Goal: Task Accomplishment & Management: Manage account settings

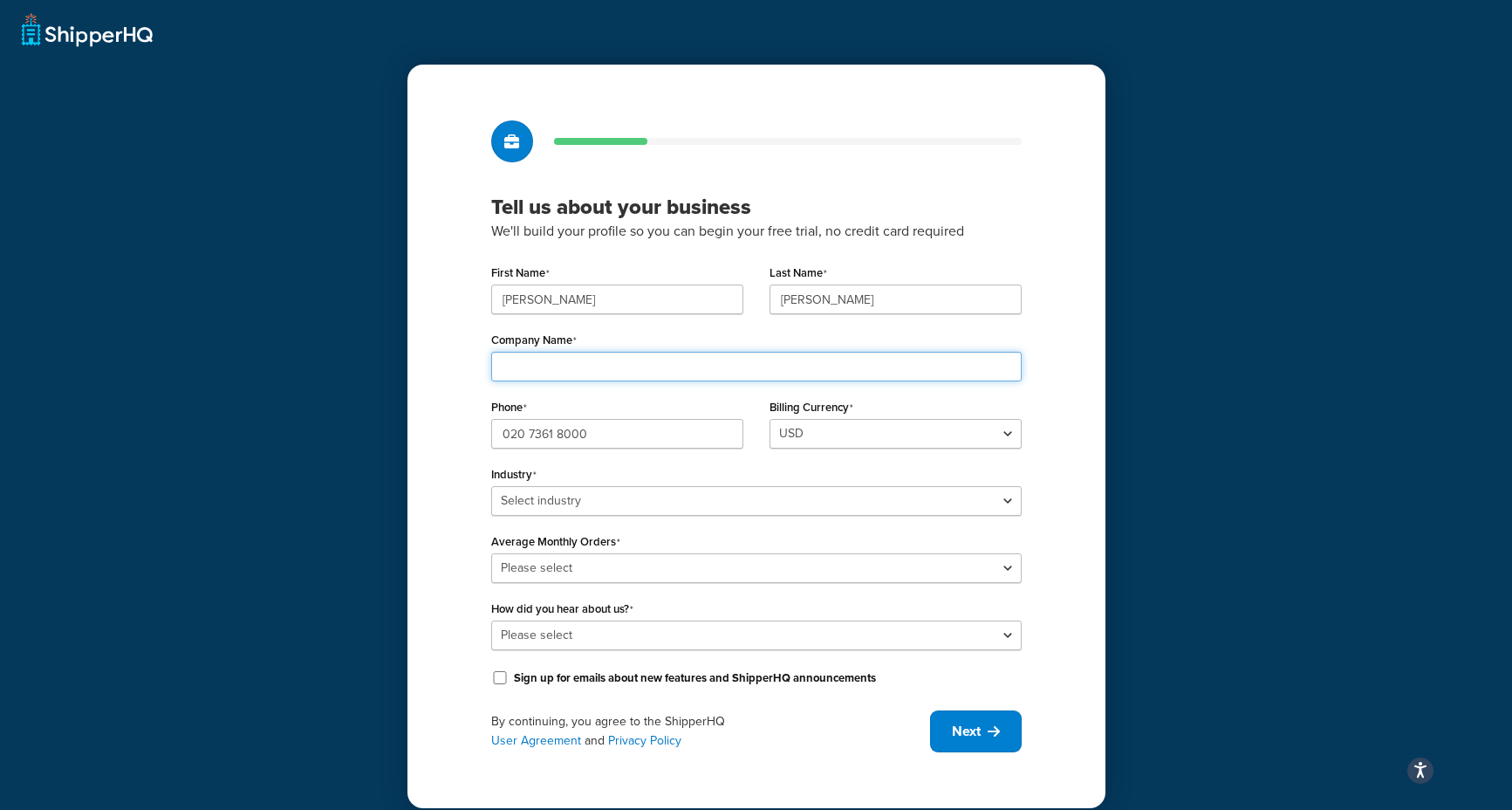
click at [601, 355] on input "Company Name" at bounding box center [756, 366] width 530 height 30
type input "Ceremony of Roses"
click at [840, 430] on select "USD" at bounding box center [895, 433] width 252 height 30
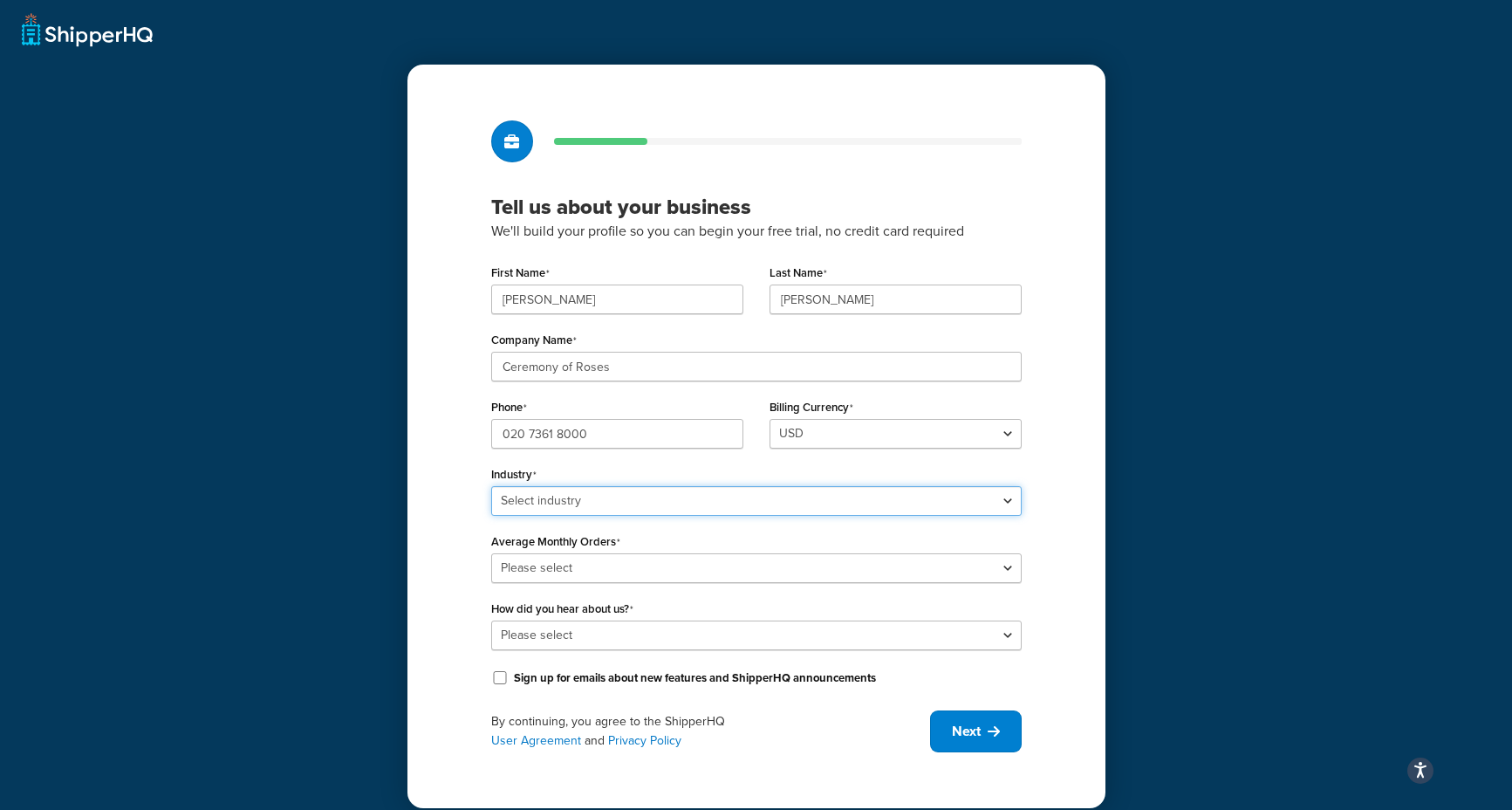
click at [622, 503] on select "Select industry Automotive Adult Agriculture Alcohol, Tobacco & CBD Arts & Craf…" at bounding box center [756, 501] width 530 height 30
select select "7"
click at [491, 486] on select "Select industry Automotive Adult Agriculture Alcohol, Tobacco & CBD Arts & Craf…" at bounding box center [756, 501] width 530 height 30
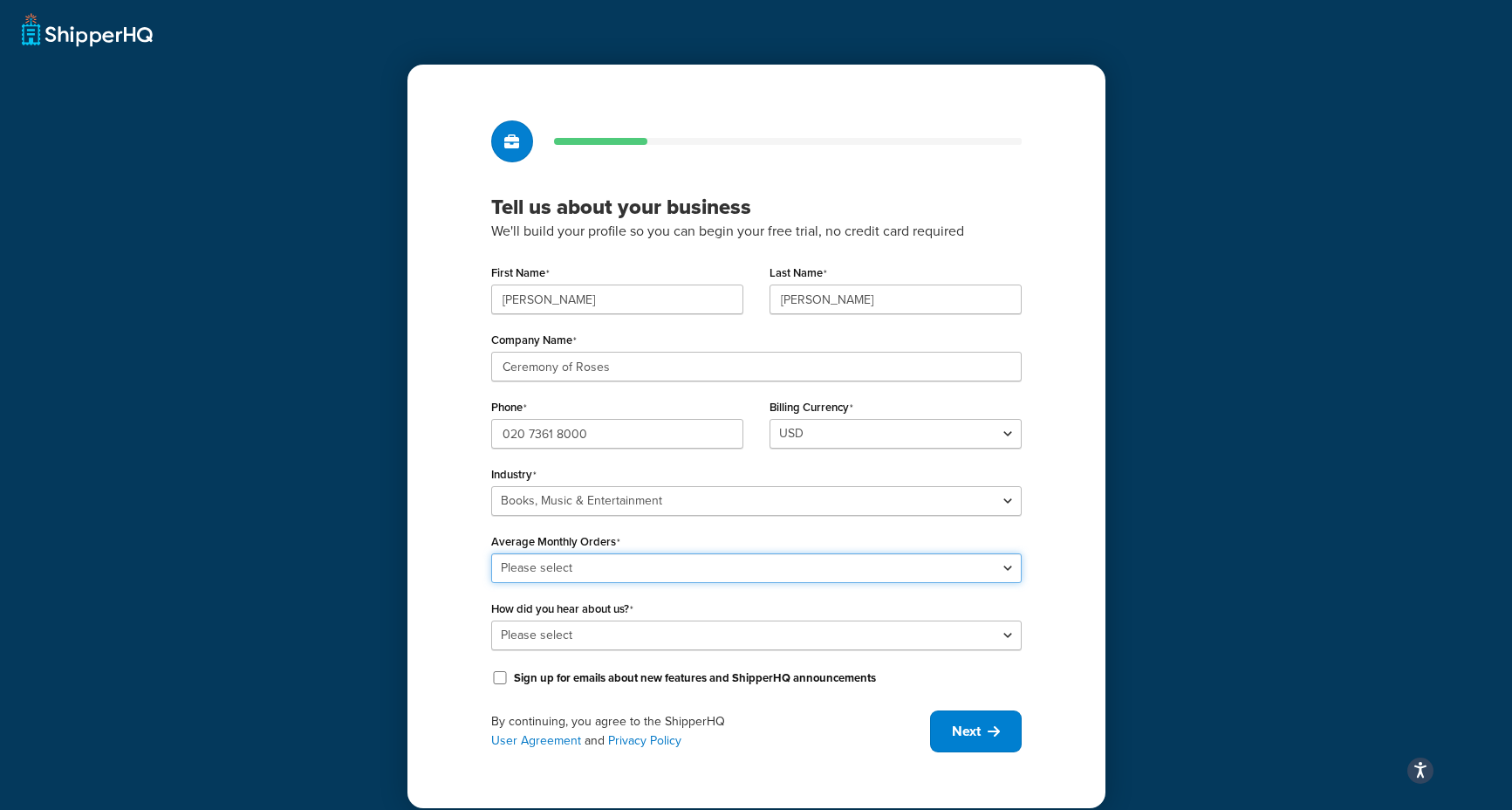
click at [569, 564] on select "Please select 0-500 501-1,000 1,001-10,000 10,001-20,000 Over 20,000" at bounding box center [756, 568] width 530 height 30
select select "5"
click at [491, 553] on select "Please select 0-500 501-1,000 1,001-10,000 10,001-20,000 Over 20,000" at bounding box center [756, 568] width 530 height 30
click at [603, 633] on select "Please select Online Search App Store or Marketplace Listing Referred by Agency…" at bounding box center [756, 635] width 530 height 30
select select "1"
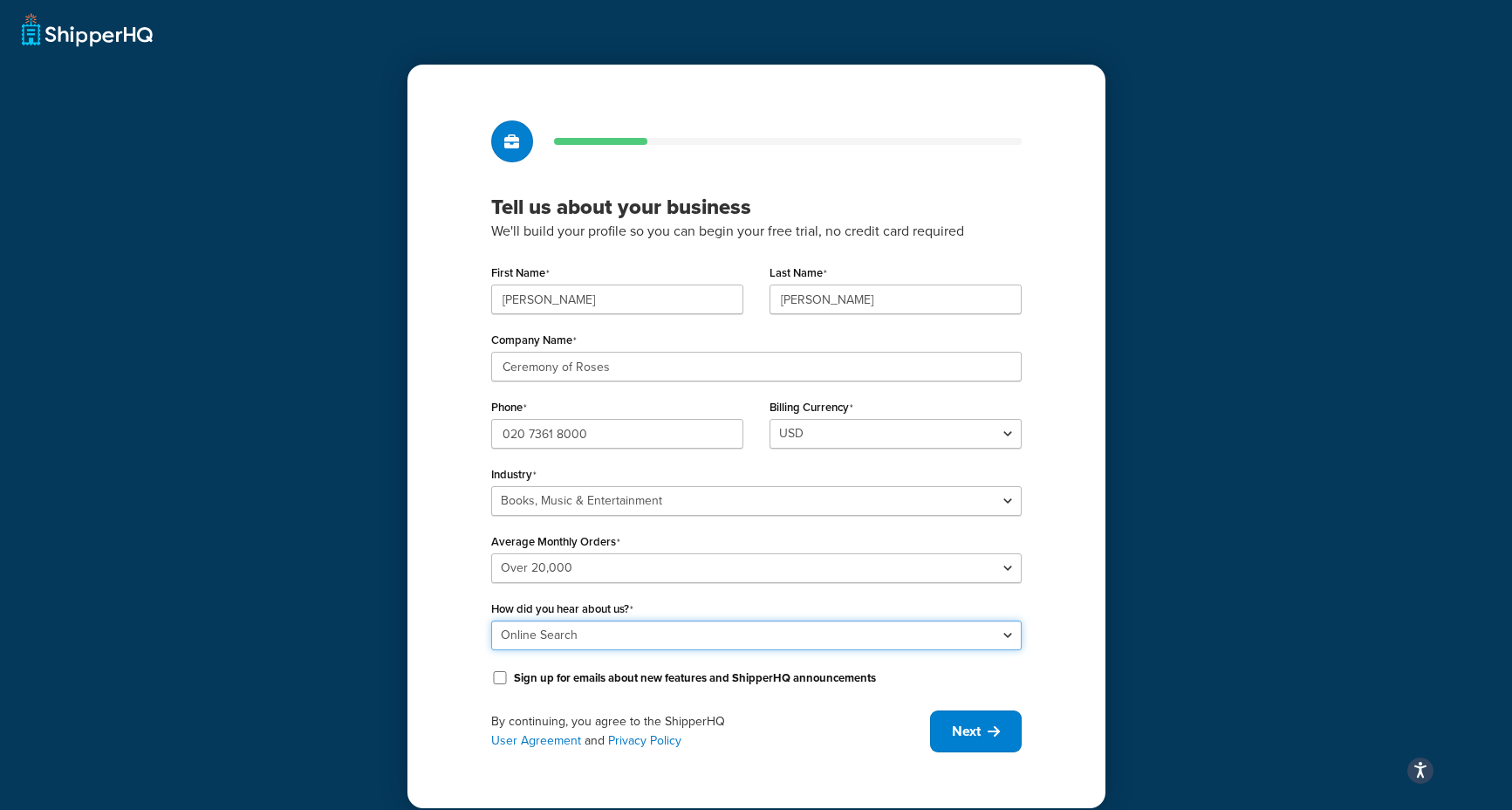
click at [491, 621] on select "Please select Online Search App Store or Marketplace Listing Referred by Agency…" at bounding box center [756, 635] width 530 height 30
click at [958, 736] on span "Next" at bounding box center [966, 731] width 29 height 19
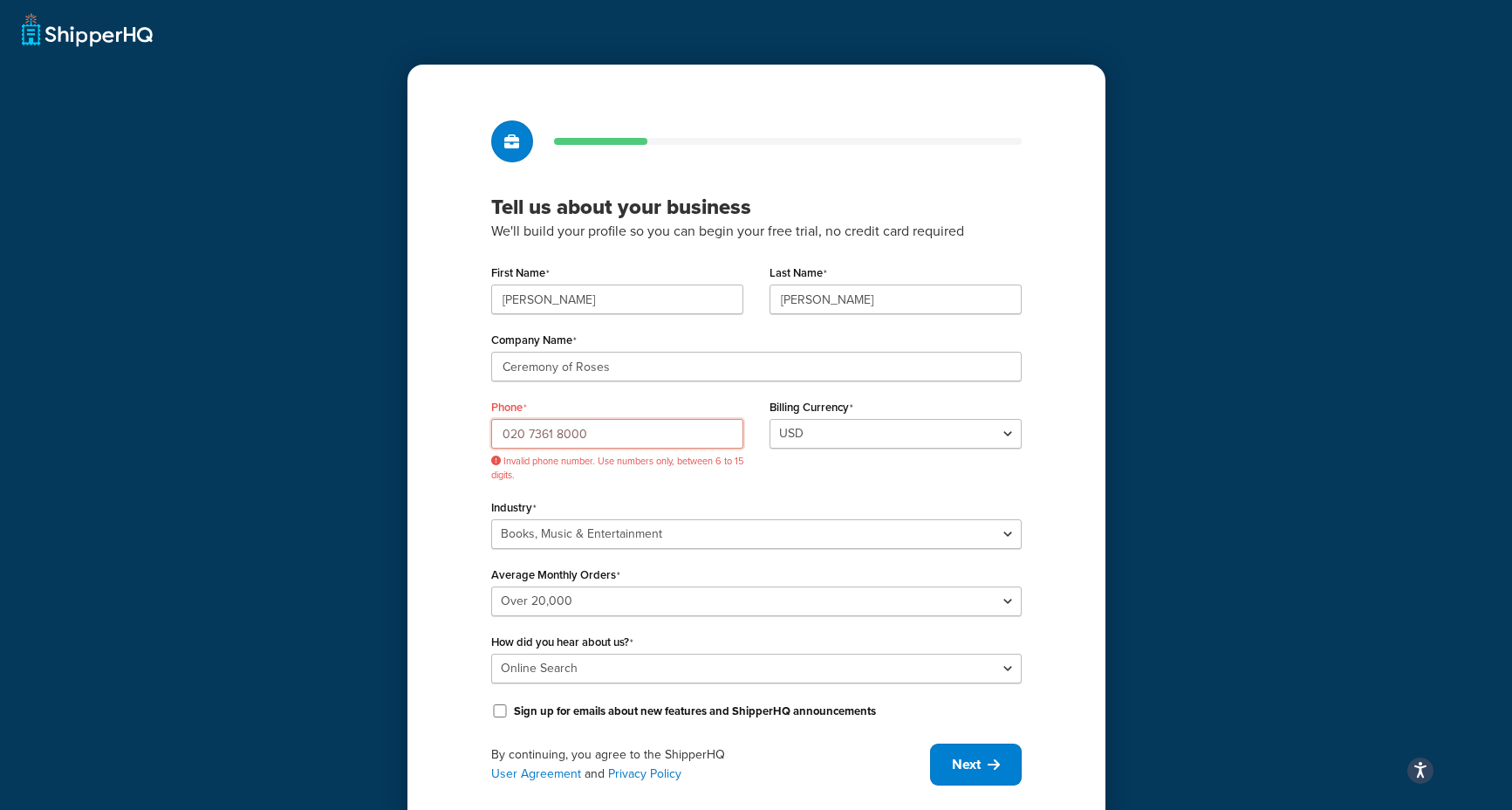
click at [633, 439] on input "020 7361 8000" at bounding box center [617, 433] width 252 height 30
click at [557, 433] on input "020 7361 8000" at bounding box center [617, 433] width 252 height 30
click at [530, 433] on input "020 73618000" at bounding box center [617, 433] width 252 height 30
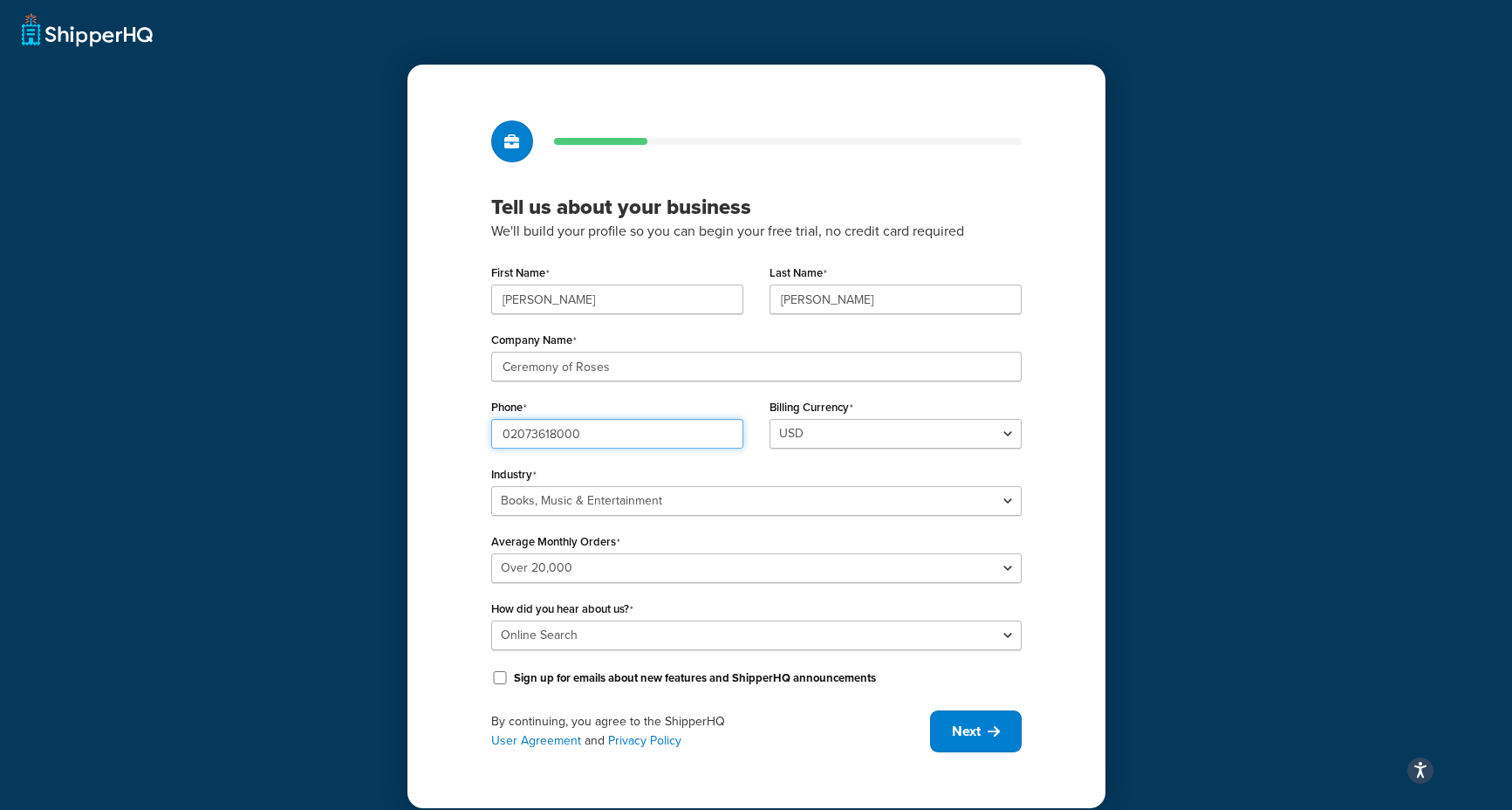
drag, startPoint x: 506, startPoint y: 432, endPoint x: 477, endPoint y: 432, distance: 29.0
click at [478, 432] on div "Phone 02073618000" at bounding box center [618, 429] width 279 height 67
type input "02073618000"
click at [963, 743] on button "Next" at bounding box center [975, 731] width 91 height 42
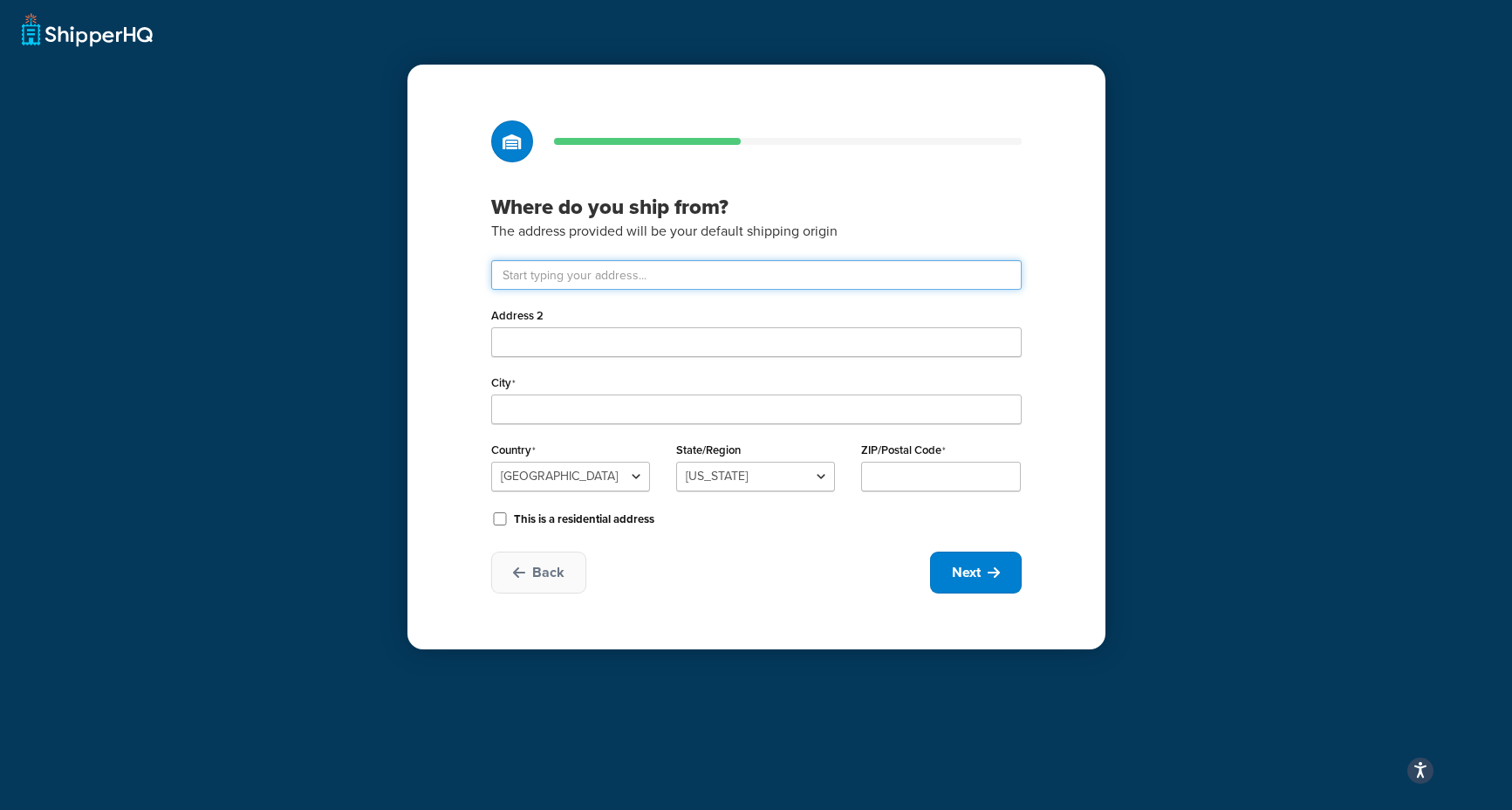
click at [602, 281] on input "text" at bounding box center [756, 275] width 530 height 30
type input "Unit 1 Blue Ribbon Park"
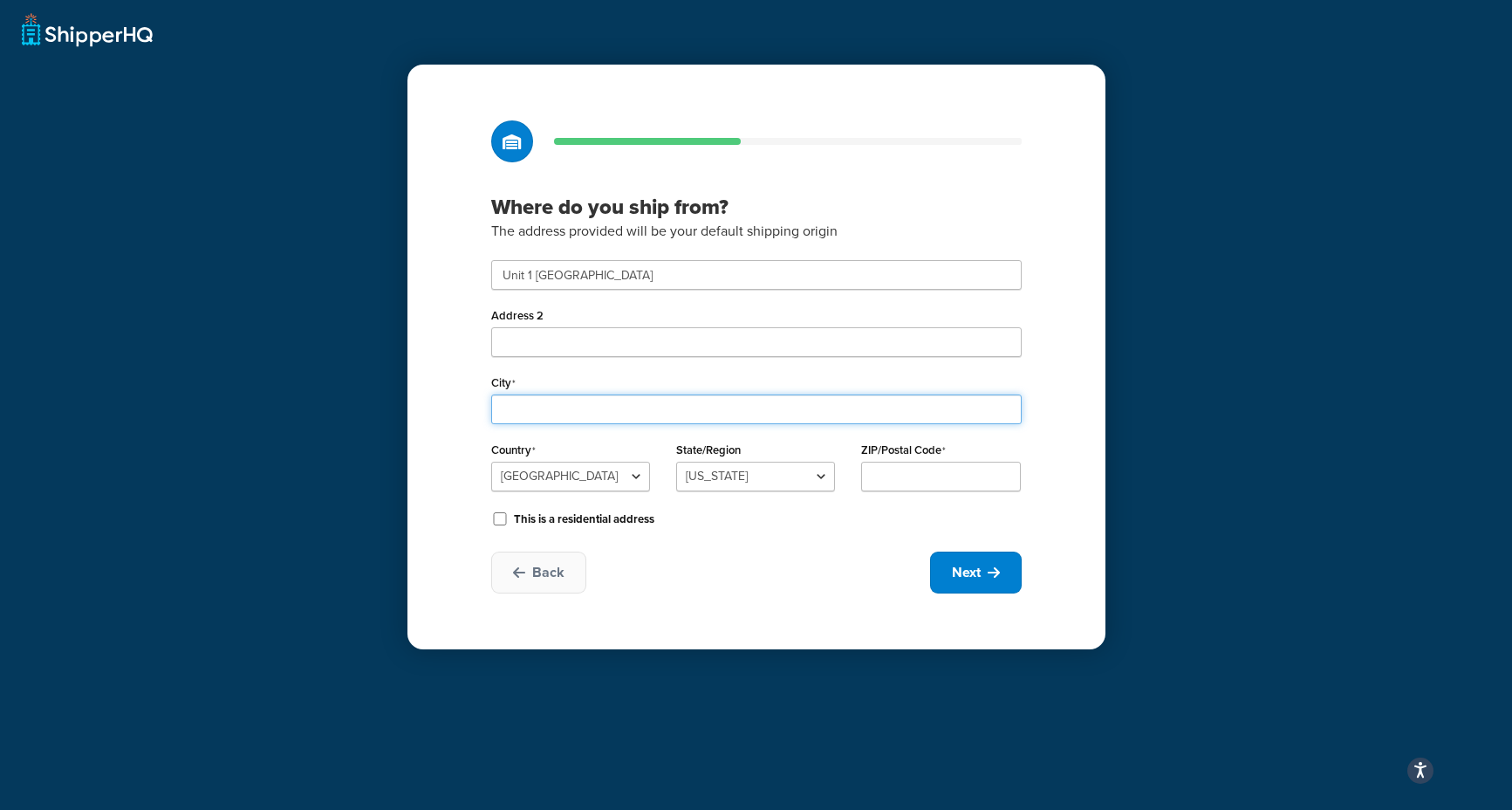
type input "Coventry"
select select "1226"
type input "CV5"
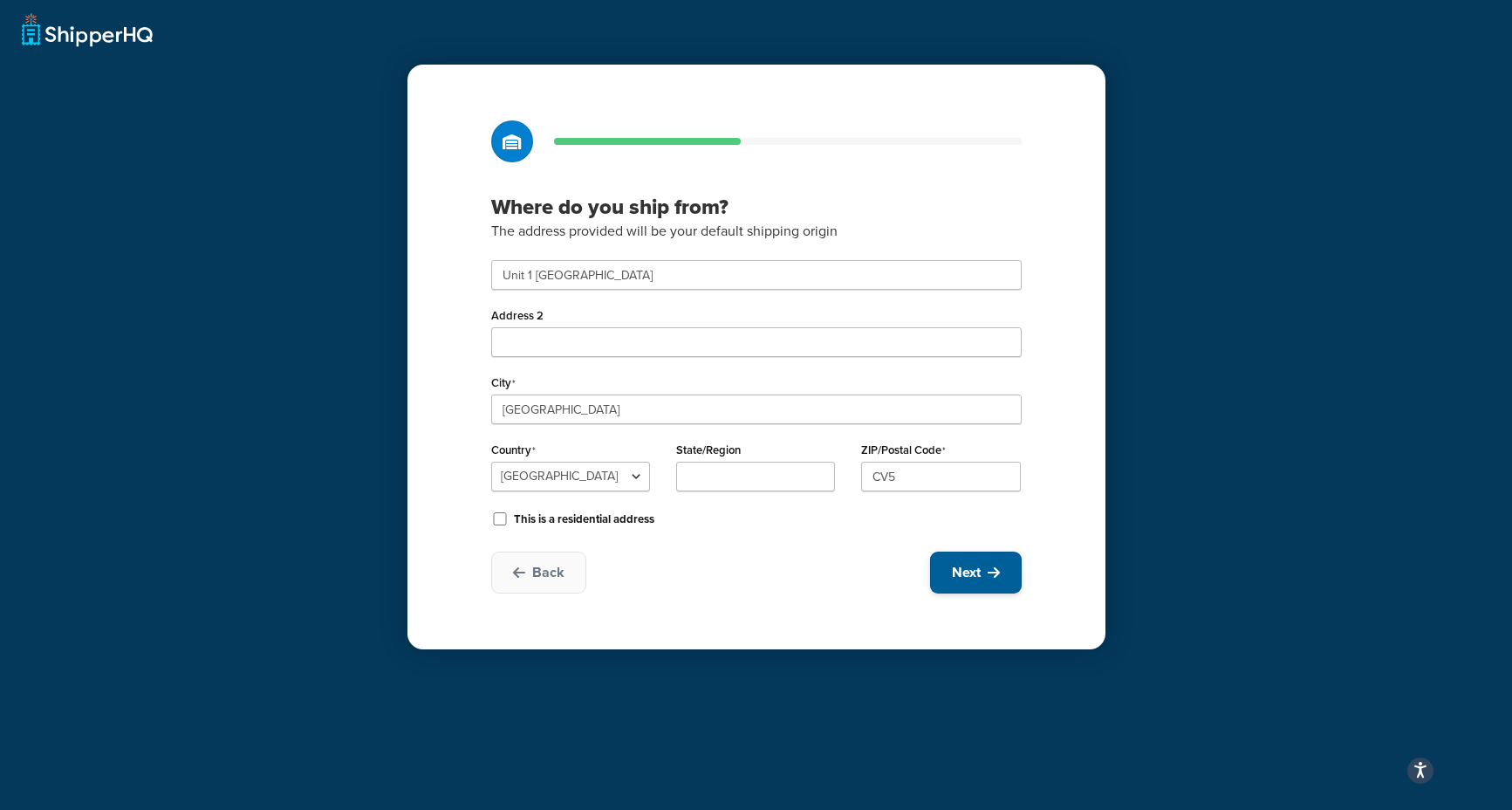
click at [961, 570] on span "Next" at bounding box center [966, 573] width 29 height 19
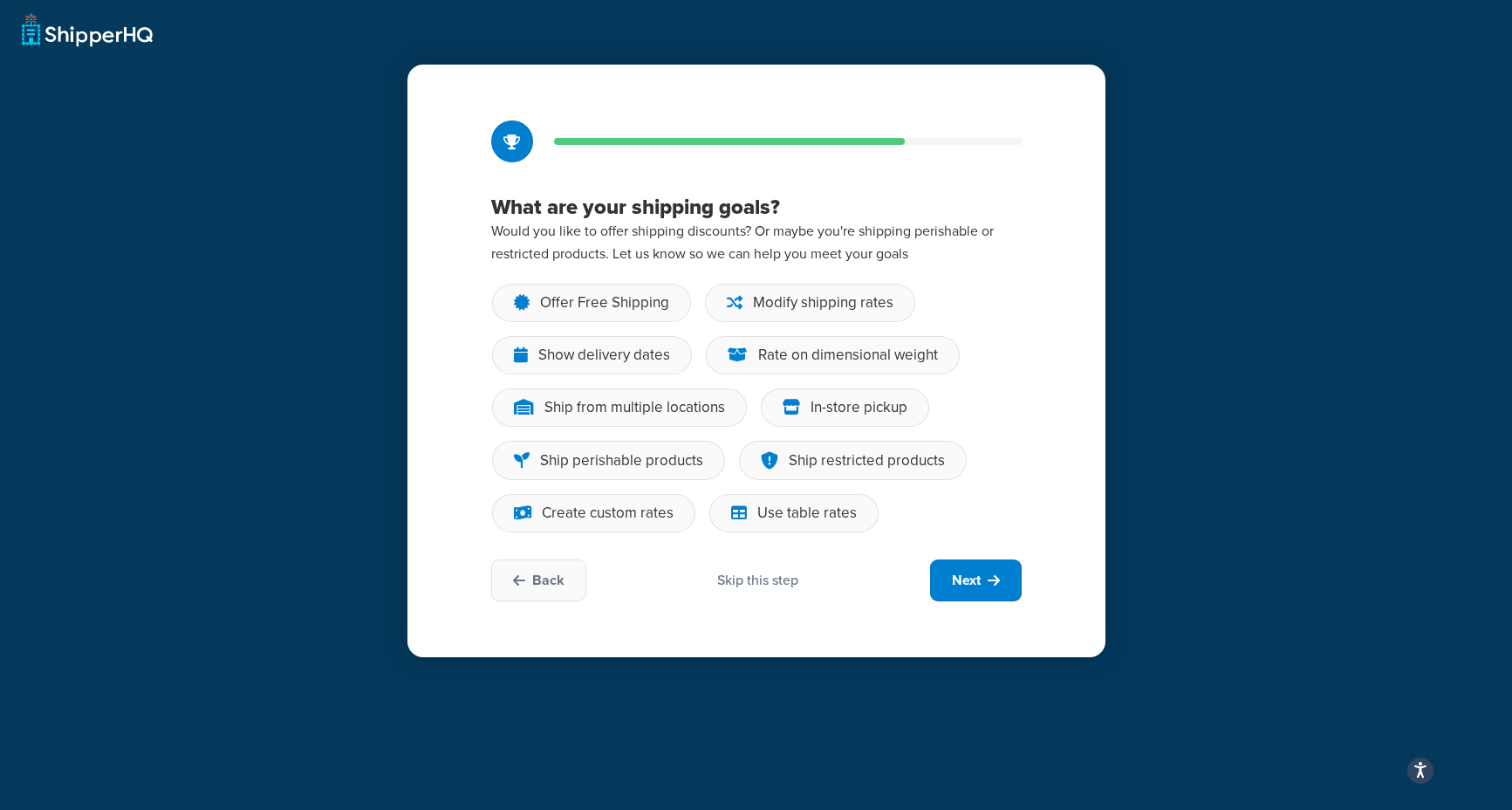
click at [777, 577] on div "Skip this step" at bounding box center [758, 580] width 81 height 19
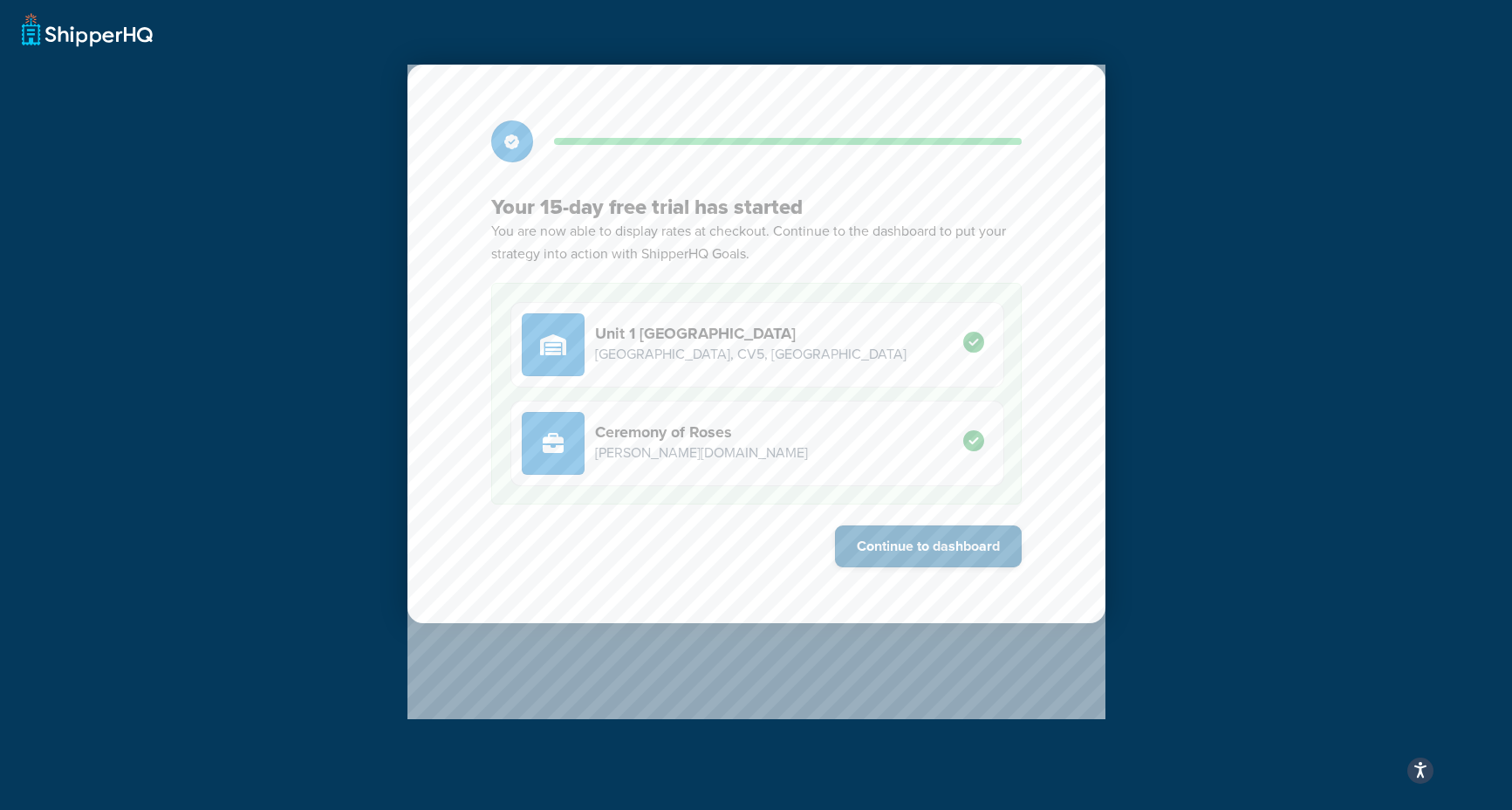
click at [903, 552] on button "Continue to dashboard" at bounding box center [928, 547] width 186 height 42
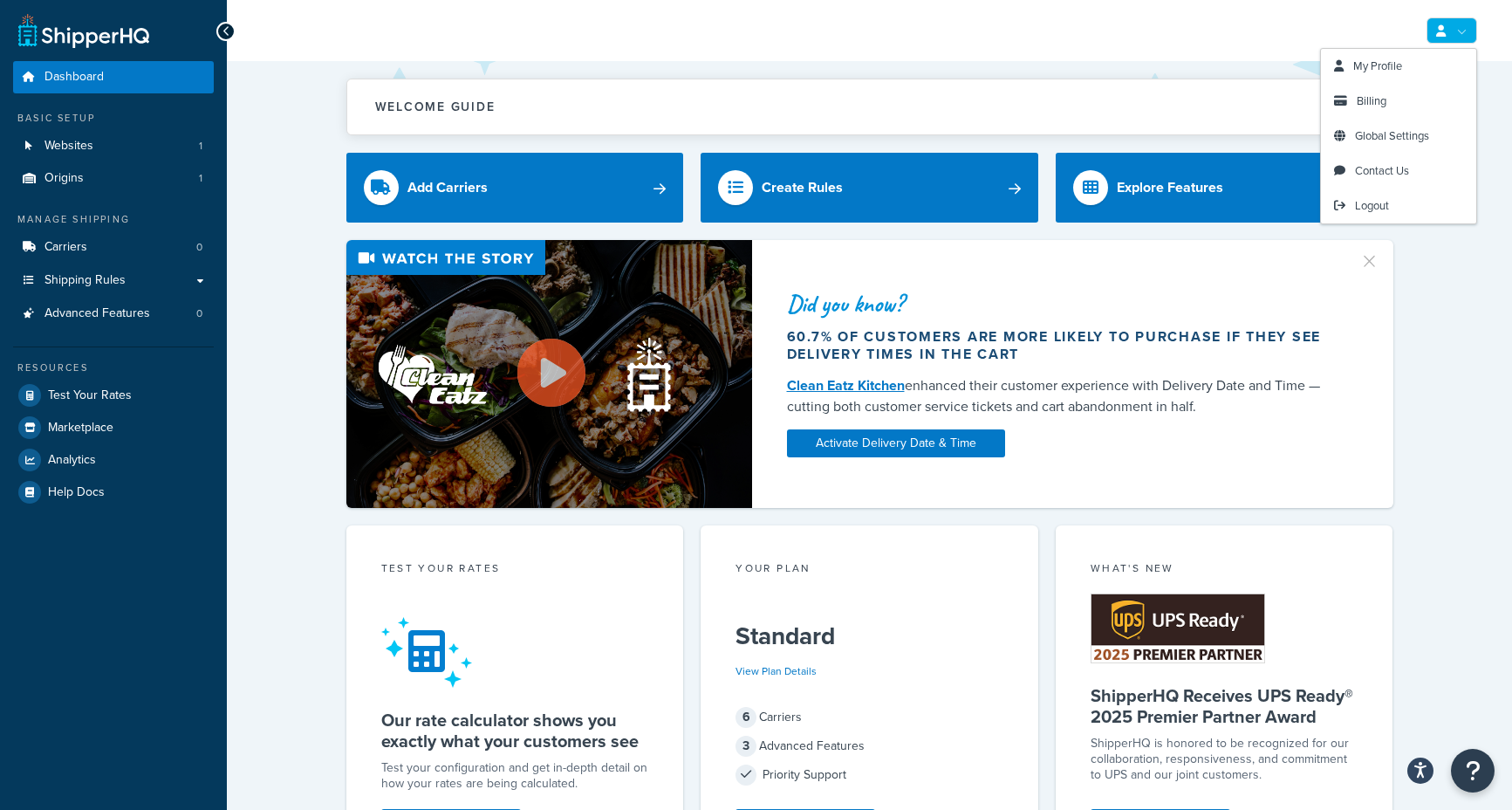
click at [1469, 29] on link at bounding box center [1451, 30] width 51 height 26
click at [1442, 34] on icon at bounding box center [1441, 31] width 10 height 12
click at [1387, 129] on span "Global Settings" at bounding box center [1392, 135] width 74 height 16
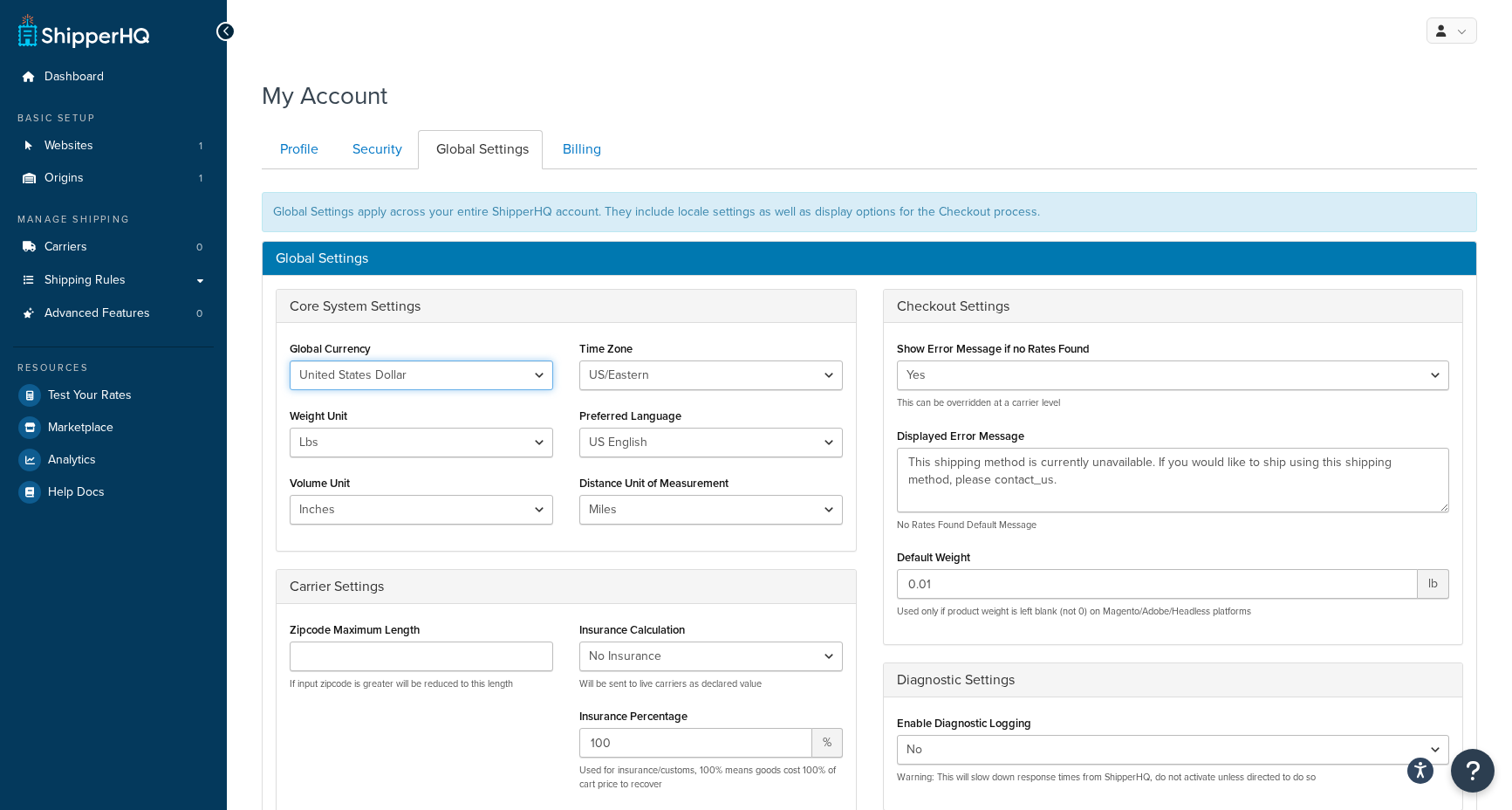
click at [461, 367] on select "United States Dollar Euro British Pound Australian Dollar Canadian Dollar Japan…" at bounding box center [422, 375] width 263 height 30
select select "GBP"
click at [290, 360] on select "United States Dollar Euro British Pound Australian Dollar Canadian Dollar Japan…" at bounding box center [422, 375] width 263 height 30
click at [618, 362] on select "US/Hawaii US/Alaska US/Pacific US/Central US/Mountain US/Eastern US/Arizona Afr…" at bounding box center [711, 375] width 263 height 30
select select "GMT"
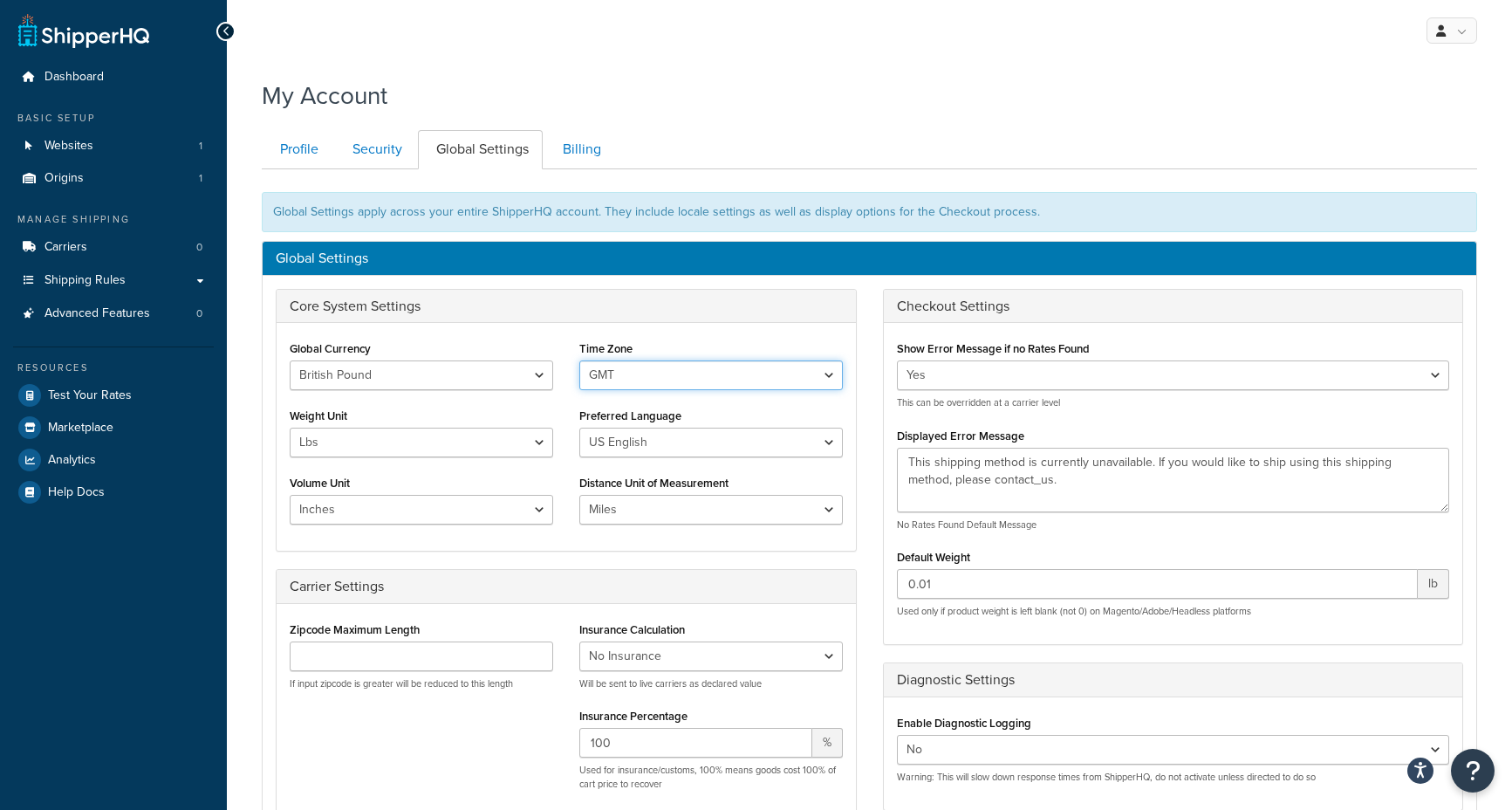
click at [579, 360] on select "US/Hawaii US/Alaska US/Pacific US/Central US/Mountain US/Eastern US/Arizona Afr…" at bounding box center [711, 375] width 263 height 30
click at [438, 449] on select "Lbs Kgs" at bounding box center [422, 442] width 263 height 30
select select "kg"
click at [290, 428] on select "Lbs Kgs" at bounding box center [422, 442] width 263 height 30
click at [613, 435] on select "US English British English" at bounding box center [711, 442] width 263 height 30
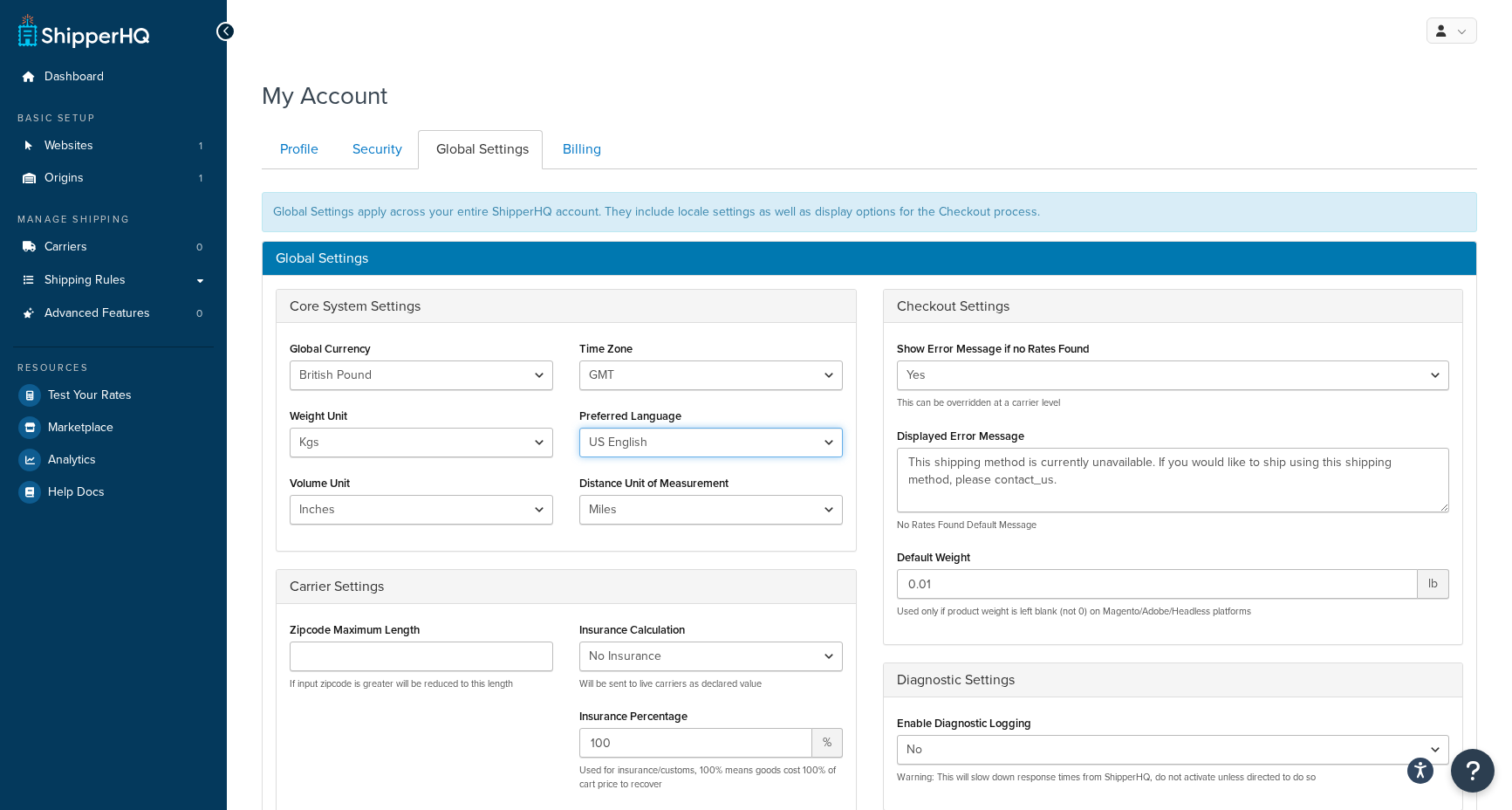
select select "en-[GEOGRAPHIC_DATA]"
click at [579, 428] on select "US English British English" at bounding box center [711, 442] width 263 height 30
click at [610, 516] on select "Miles Kilometers" at bounding box center [711, 509] width 263 height 30
click at [430, 508] on select "Inches Centimetres Feet Yards Metres" at bounding box center [422, 509] width 263 height 30
select select "m"
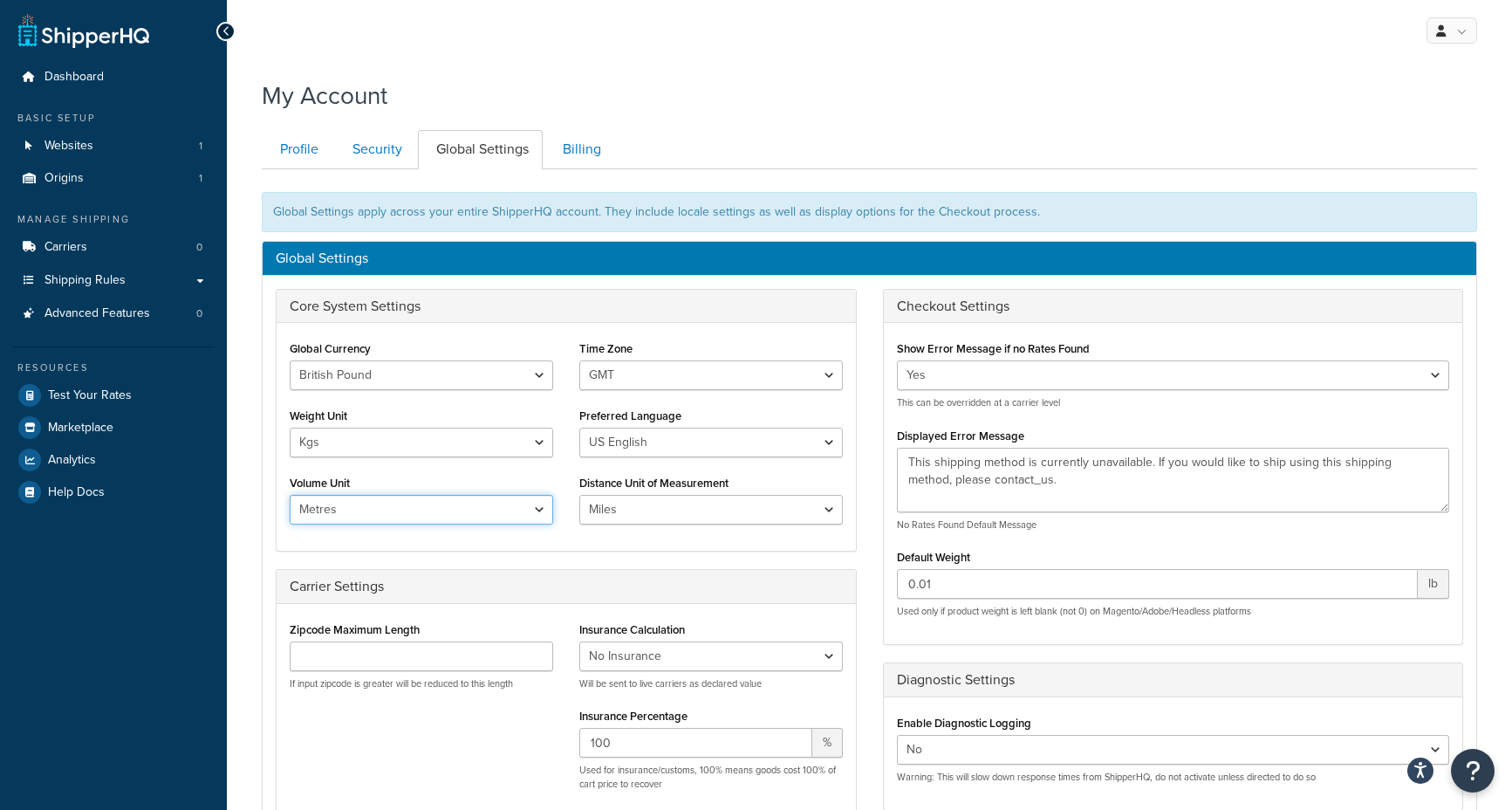
click at [290, 495] on select "Inches Centimetres Feet Yards Metres" at bounding box center [422, 509] width 263 height 30
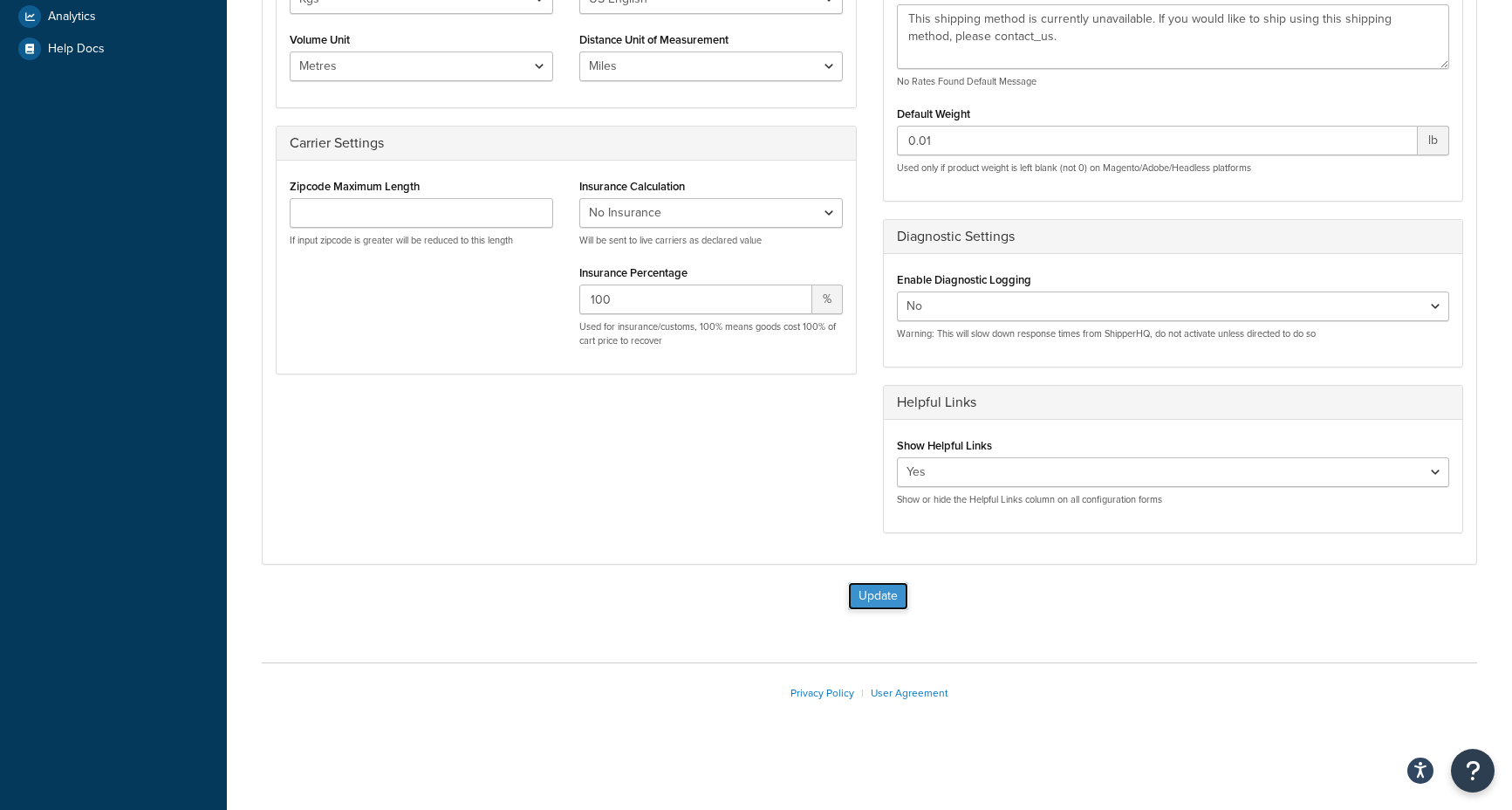
click at [879, 598] on button "Update" at bounding box center [878, 596] width 61 height 28
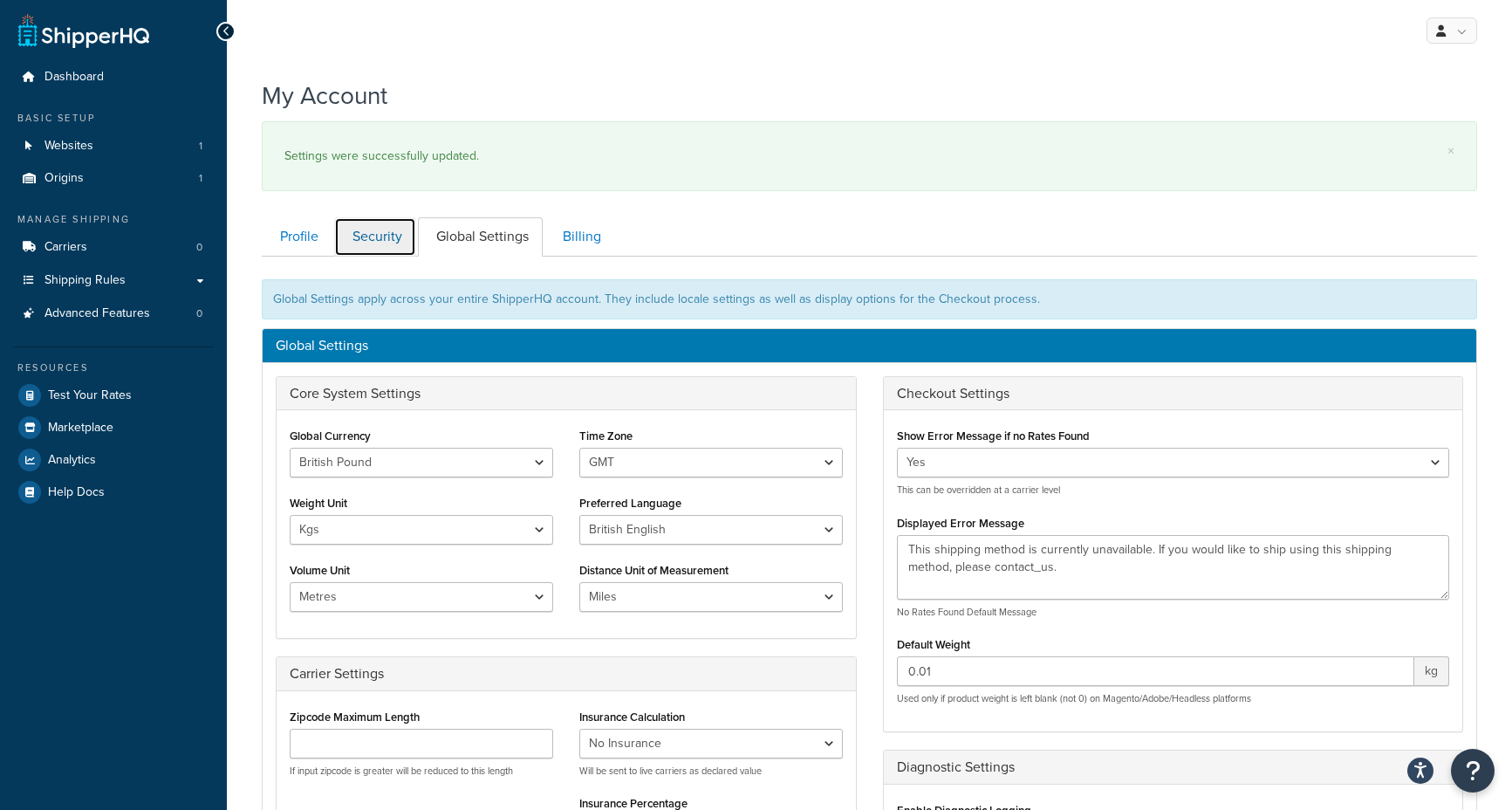
click at [378, 226] on link "Security" at bounding box center [375, 236] width 82 height 39
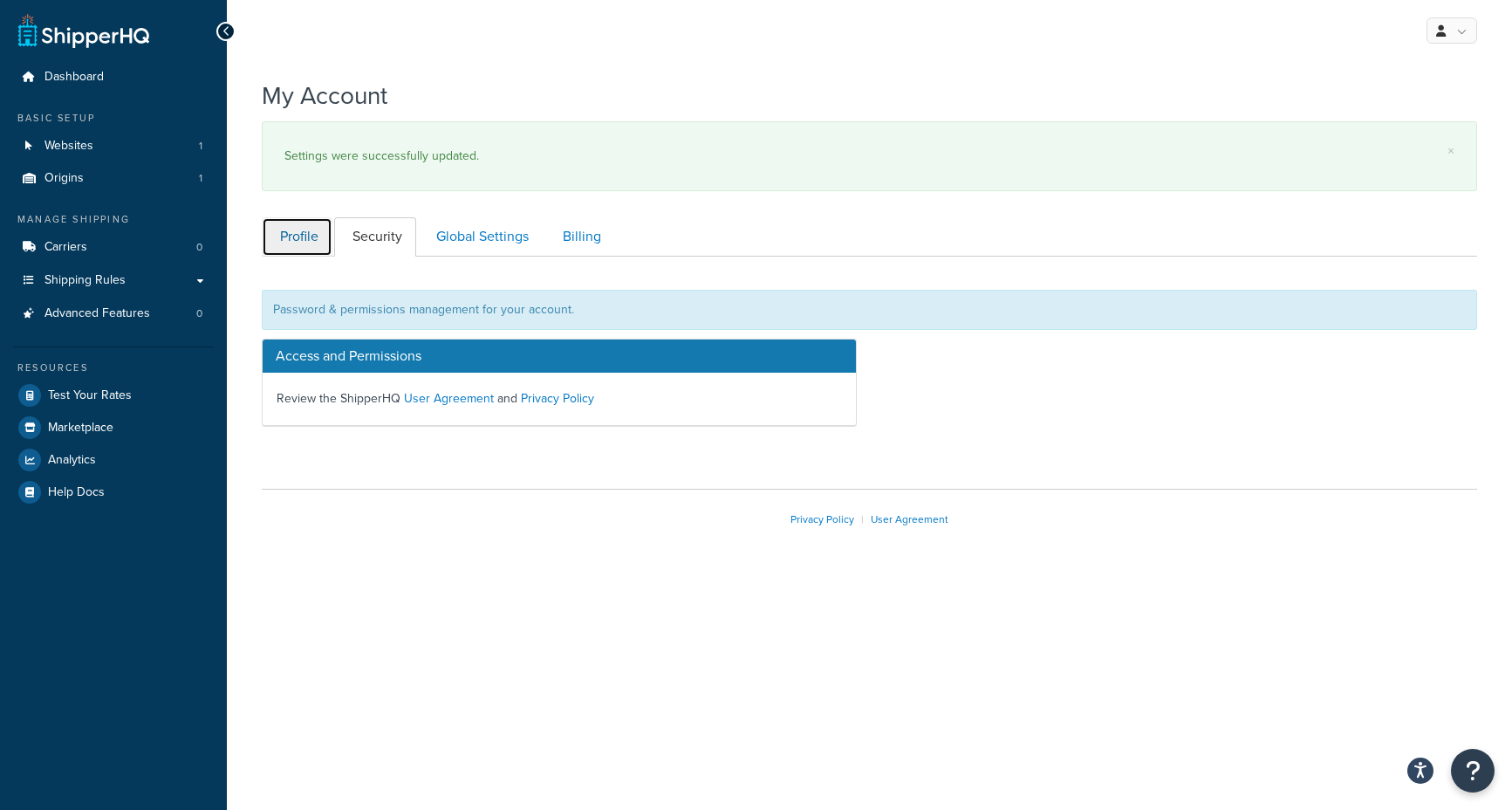
click at [293, 235] on link "Profile" at bounding box center [297, 236] width 71 height 39
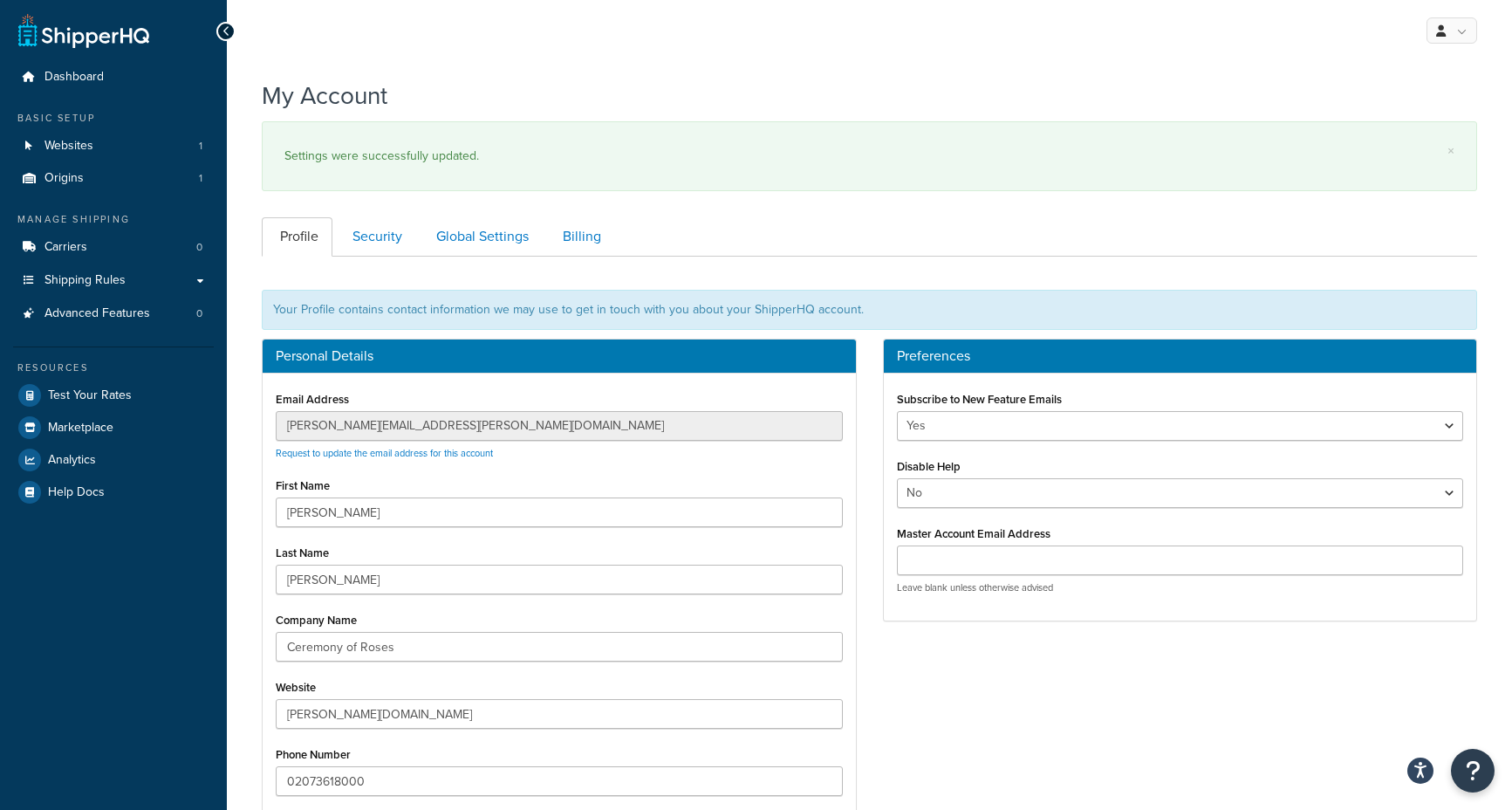
scroll to position [257, 0]
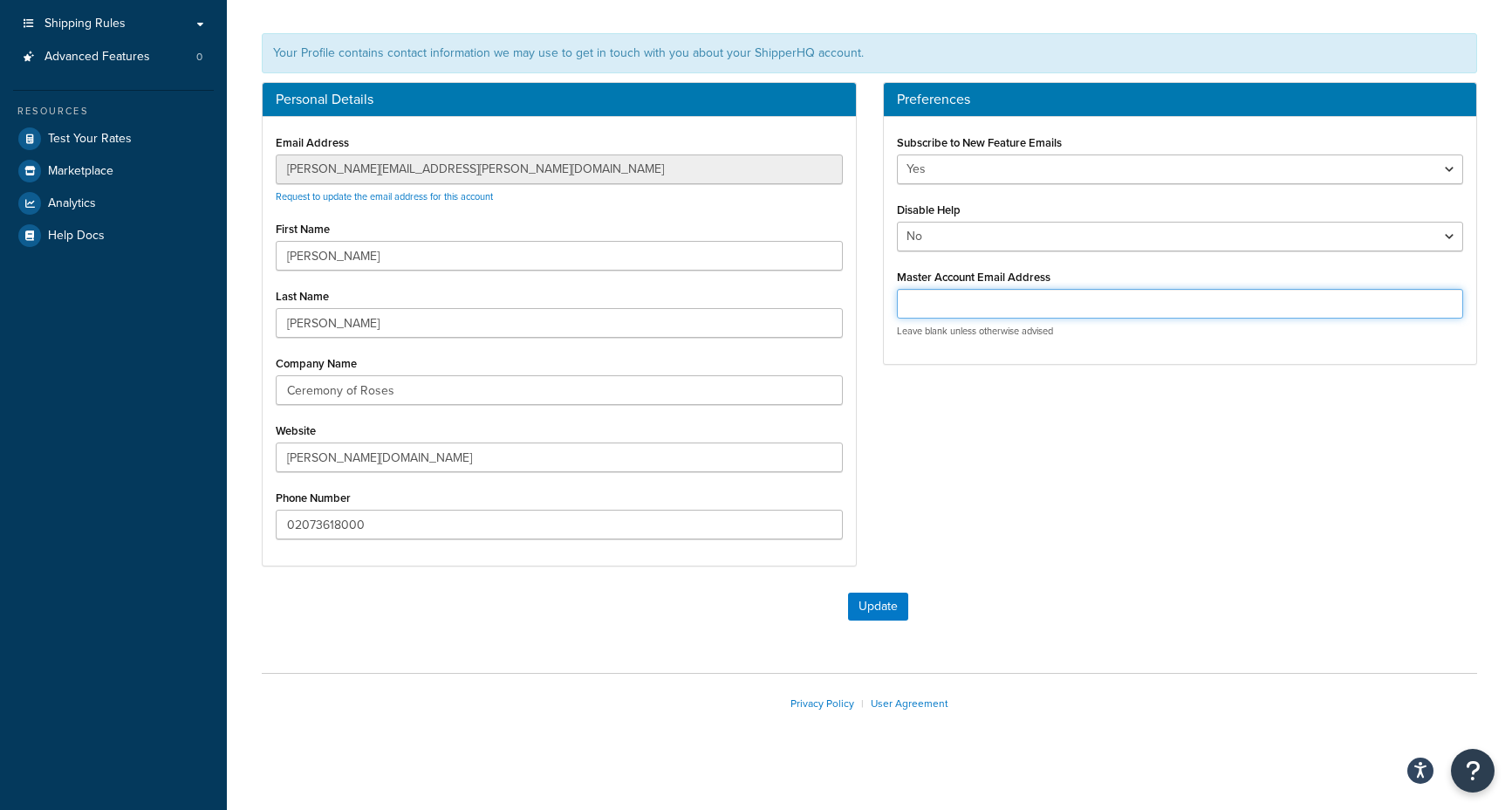
click at [971, 309] on input "Master Account Email Address" at bounding box center [1181, 304] width 567 height 30
type input "kontraband-smuk.myshopify.com@shopify.com"
click at [874, 615] on button "Update" at bounding box center [878, 606] width 61 height 28
